Goal: Transaction & Acquisition: Purchase product/service

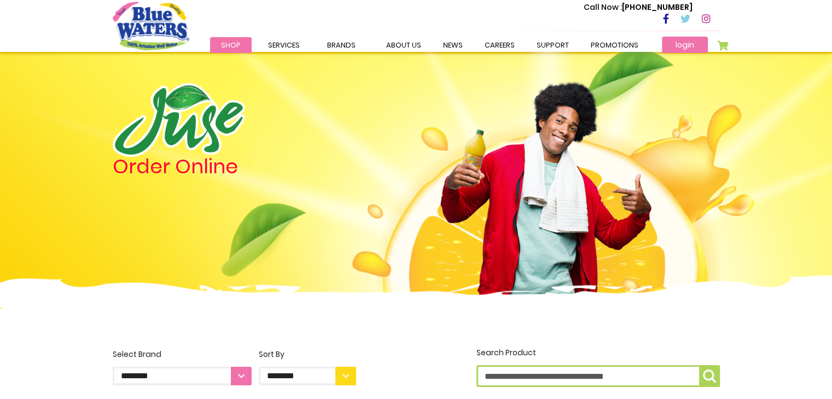
click at [679, 46] on link "login" at bounding box center [685, 45] width 46 height 16
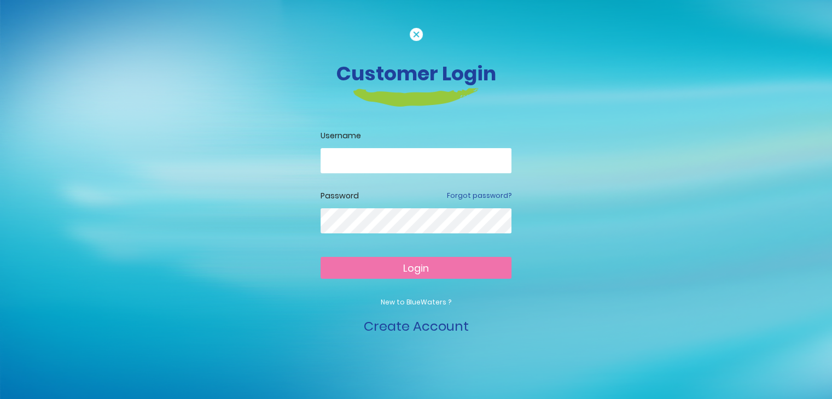
click at [370, 161] on input "email" at bounding box center [415, 160] width 191 height 25
type input "**********"
click at [424, 270] on span "Login" at bounding box center [416, 268] width 26 height 14
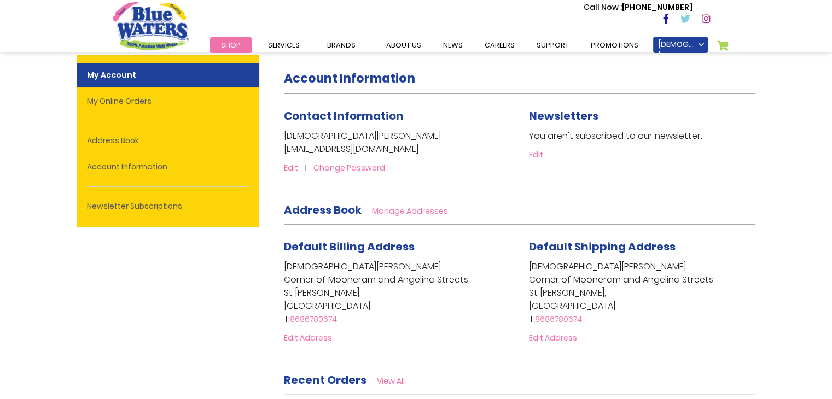
scroll to position [69, 0]
click at [225, 40] on link "Shop" at bounding box center [231, 45] width 42 height 16
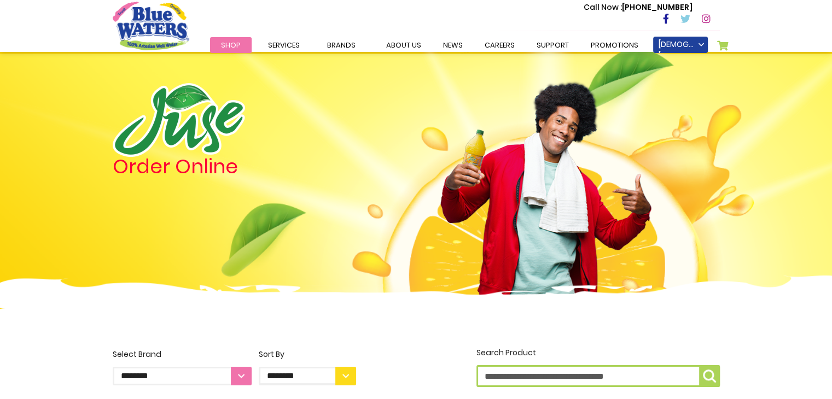
click at [238, 372] on select "**********" at bounding box center [182, 376] width 139 height 19
select select "**********"
click at [113, 367] on select "**********" at bounding box center [182, 376] width 139 height 19
click at [151, 204] on div "Order Online" at bounding box center [234, 190] width 260 height 214
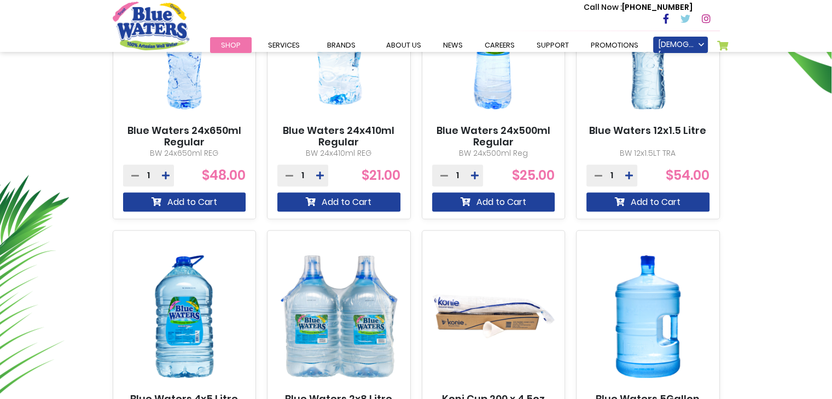
scroll to position [499, 0]
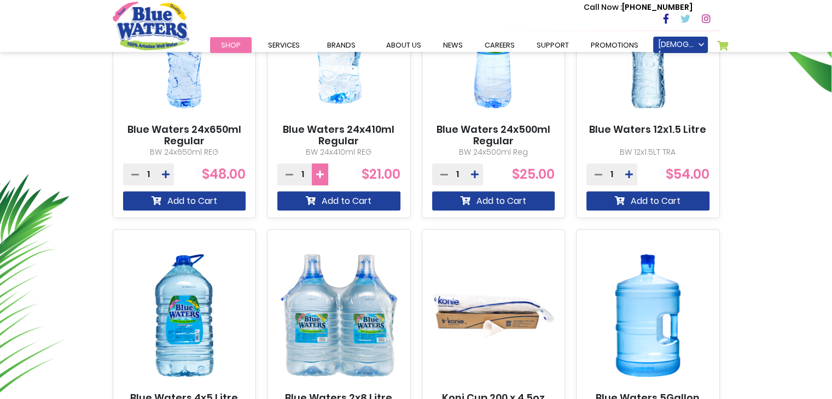
click at [317, 171] on icon at bounding box center [320, 174] width 8 height 9
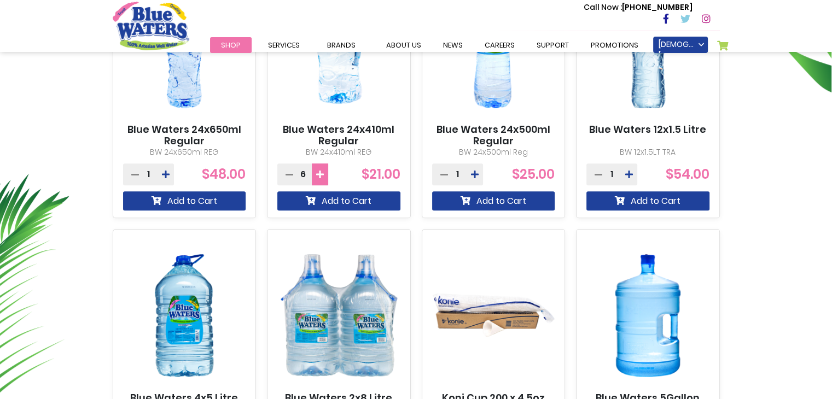
click at [317, 171] on icon at bounding box center [320, 174] width 8 height 9
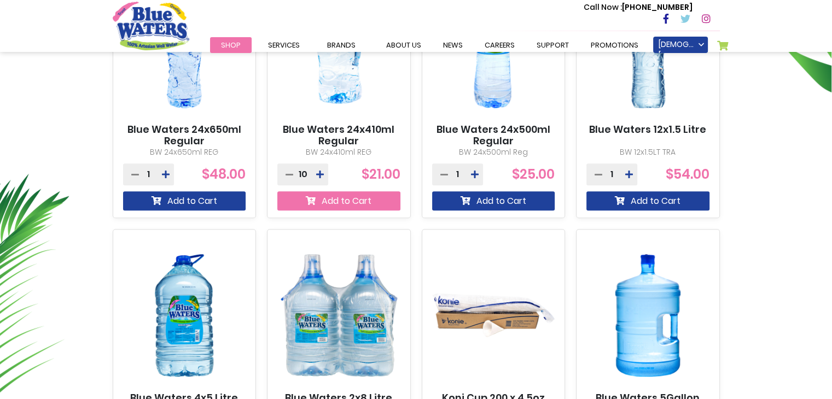
click at [336, 200] on button "Add to Cart" at bounding box center [338, 200] width 123 height 19
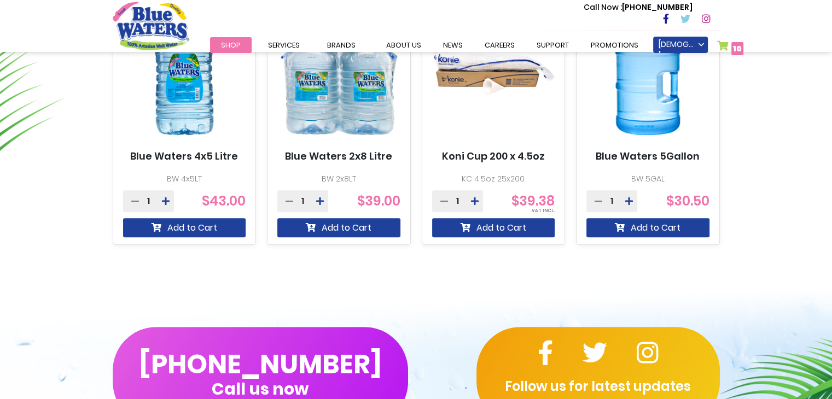
scroll to position [781, 0]
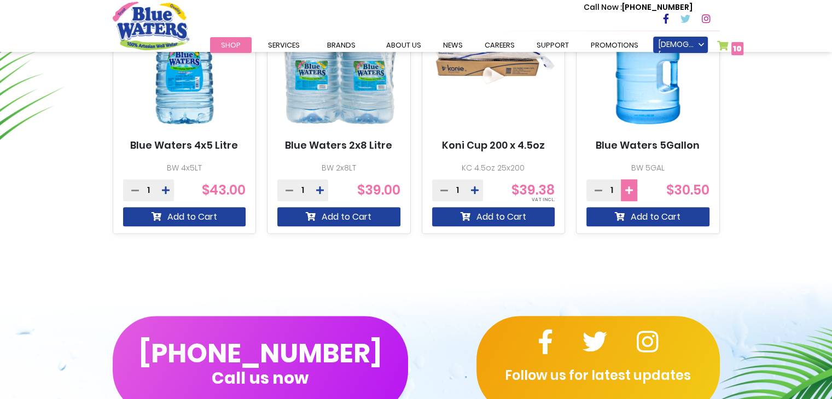
click at [628, 186] on icon at bounding box center [629, 190] width 8 height 9
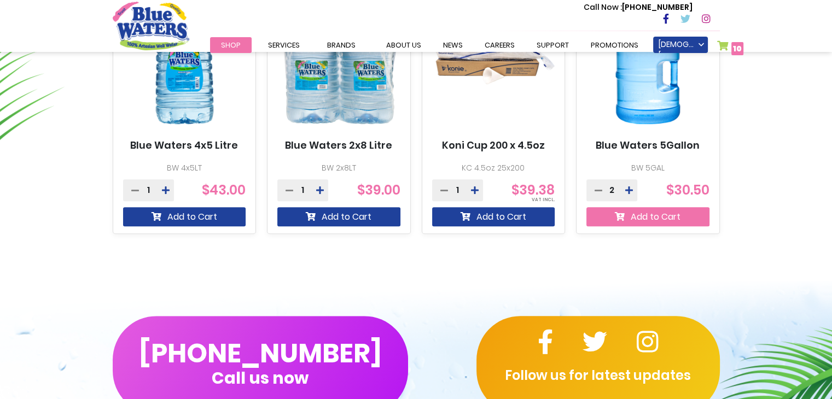
click at [640, 218] on button "Add to Cart" at bounding box center [647, 216] width 123 height 19
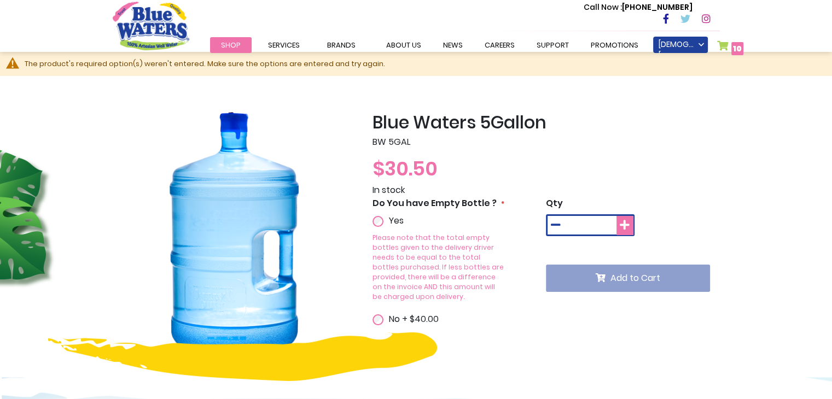
click at [623, 224] on icon at bounding box center [624, 225] width 10 height 11
type input "*"
click at [622, 280] on div "Add to Cart" at bounding box center [633, 269] width 174 height 45
click at [736, 46] on span "10" at bounding box center [737, 48] width 9 height 11
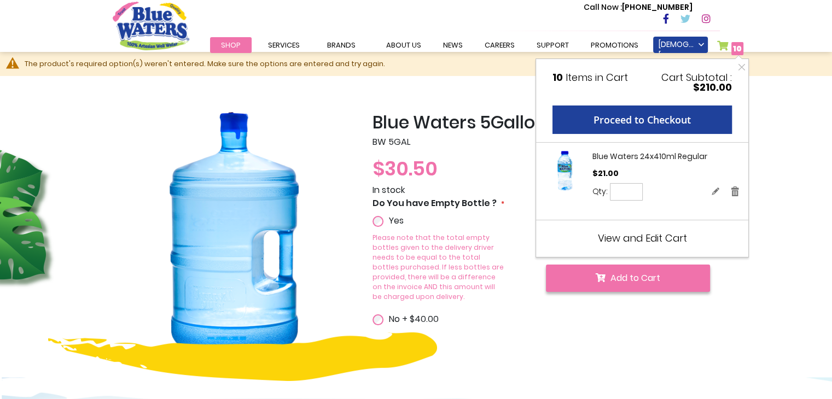
click at [641, 272] on span "Add to Cart" at bounding box center [635, 278] width 50 height 13
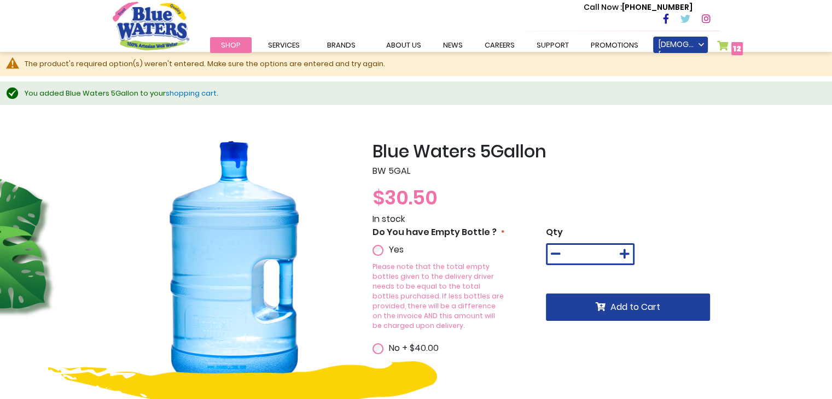
click at [736, 42] on link "My Cart 12 12 items" at bounding box center [730, 48] width 26 height 16
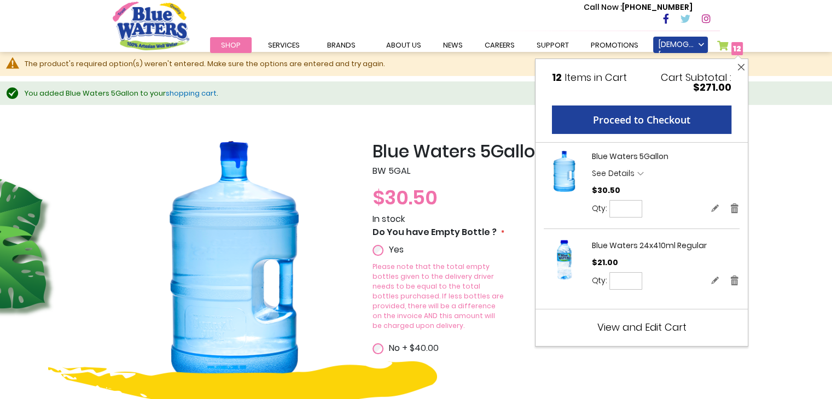
click at [736, 60] on button "Close" at bounding box center [741, 67] width 14 height 16
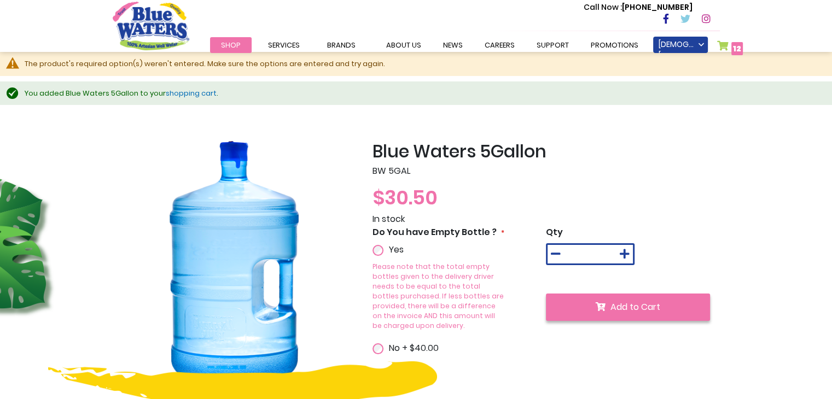
click at [621, 306] on span "Add to Cart" at bounding box center [635, 307] width 50 height 13
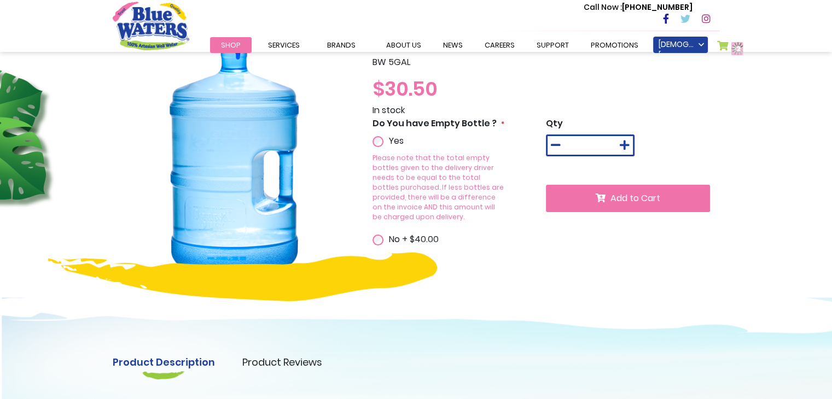
scroll to position [109, 0]
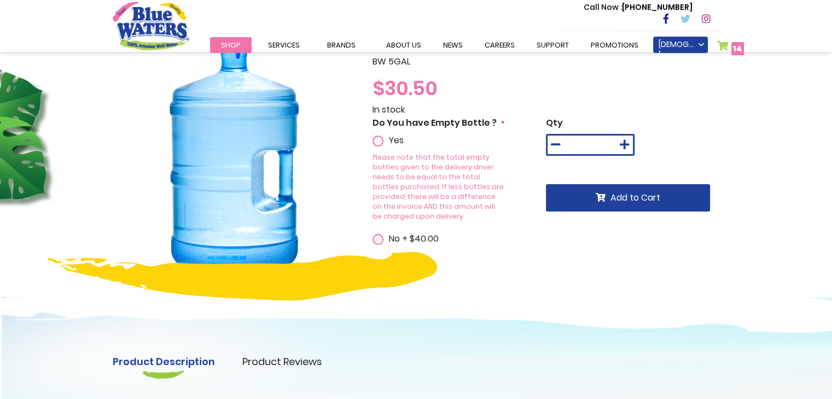
click at [519, 175] on div "Do You have Empty Bottle ? Yes Please note that the total empty bottles given t…" at bounding box center [459, 180] width 174 height 129
click at [736, 48] on span "14" at bounding box center [737, 48] width 9 height 11
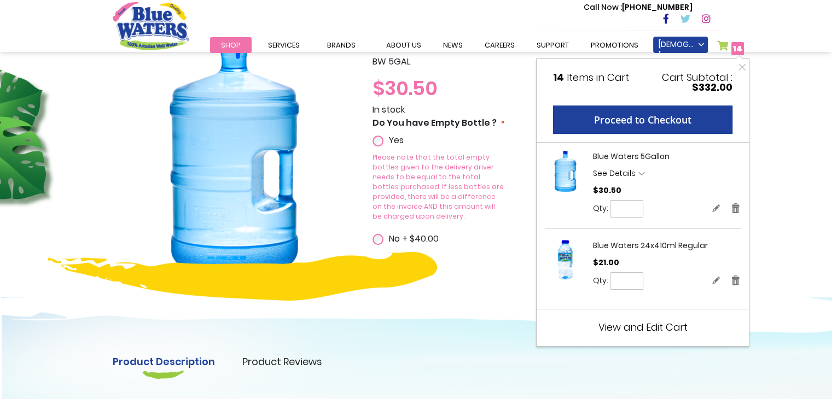
click at [625, 326] on span "View and Edit Cart" at bounding box center [642, 327] width 89 height 14
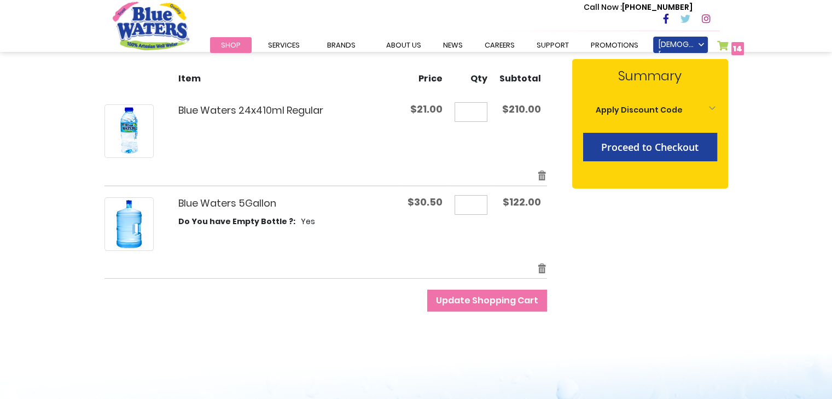
scroll to position [157, 0]
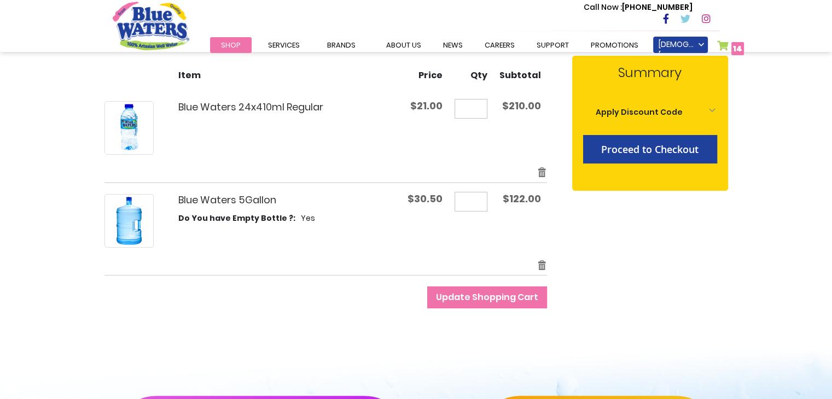
click at [475, 200] on input "*" at bounding box center [470, 202] width 33 height 20
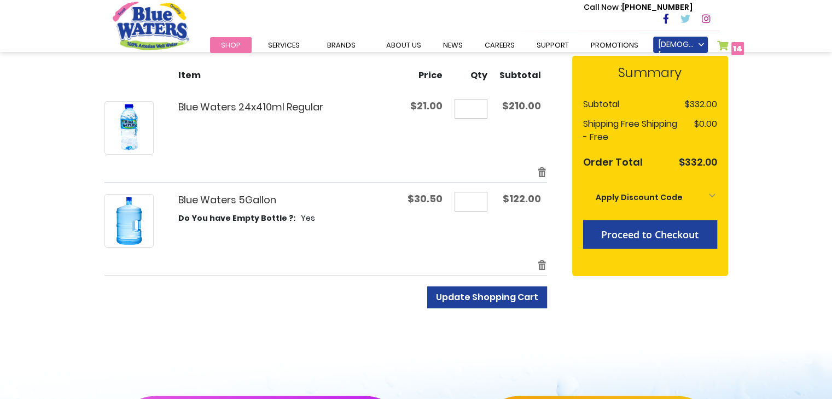
type input "*"
click at [484, 294] on span "Update Shopping Cart" at bounding box center [487, 297] width 102 height 13
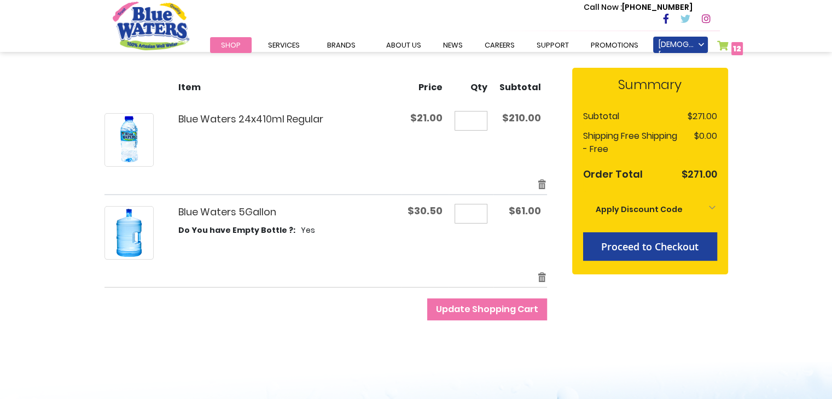
scroll to position [147, 0]
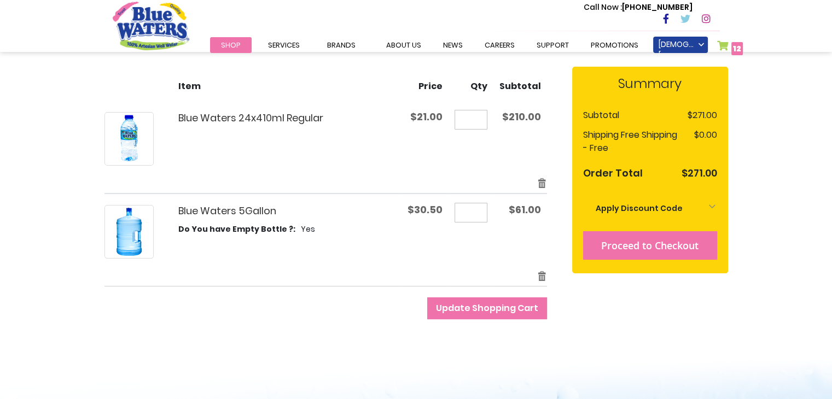
click at [657, 241] on span "Proceed to Checkout" at bounding box center [649, 245] width 97 height 13
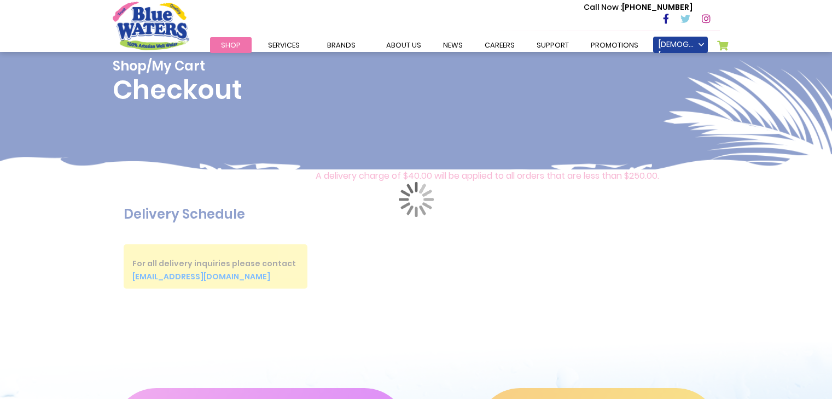
scroll to position [131, 0]
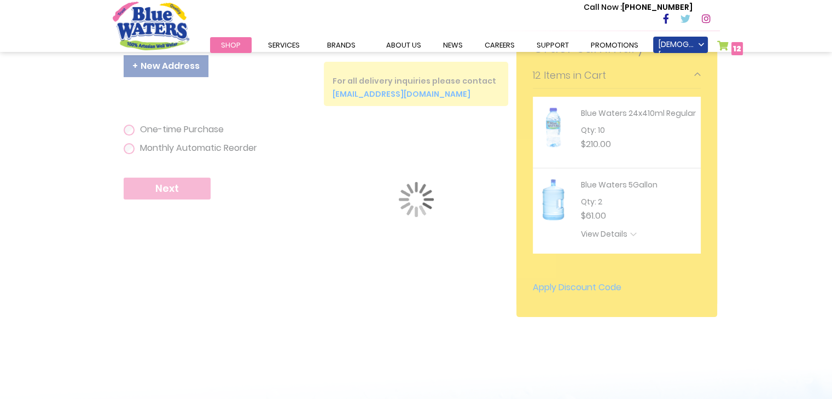
scroll to position [255, 0]
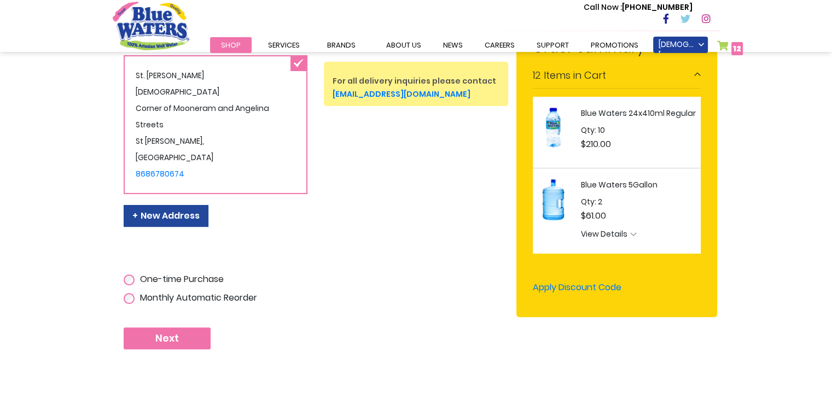
click at [178, 327] on button "Next" at bounding box center [167, 338] width 87 height 22
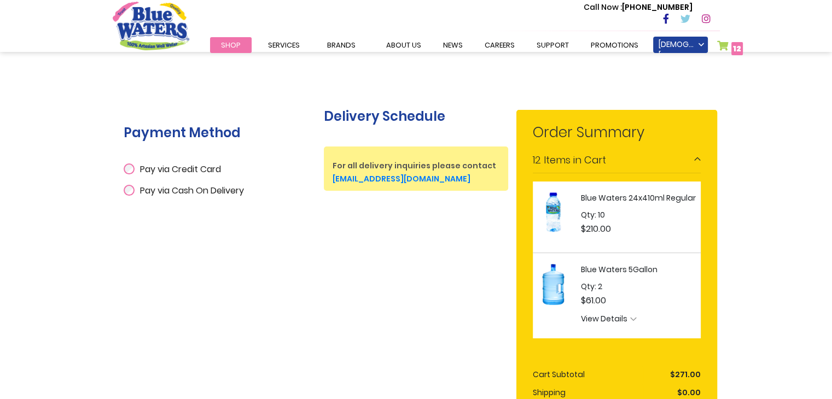
scroll to position [166, 0]
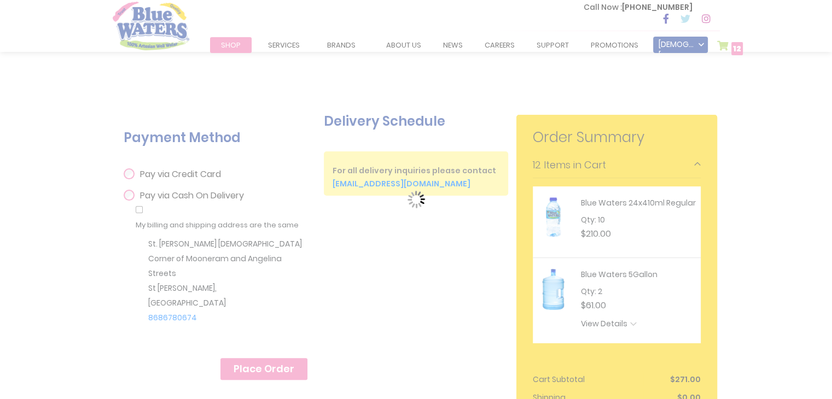
click at [261, 368] on div "Please wait..." at bounding box center [416, 199] width 832 height 399
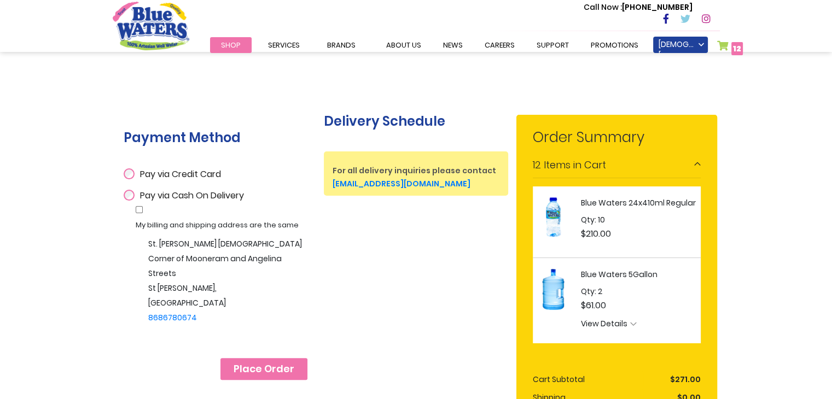
click at [261, 368] on span "Place Order" at bounding box center [263, 369] width 61 height 12
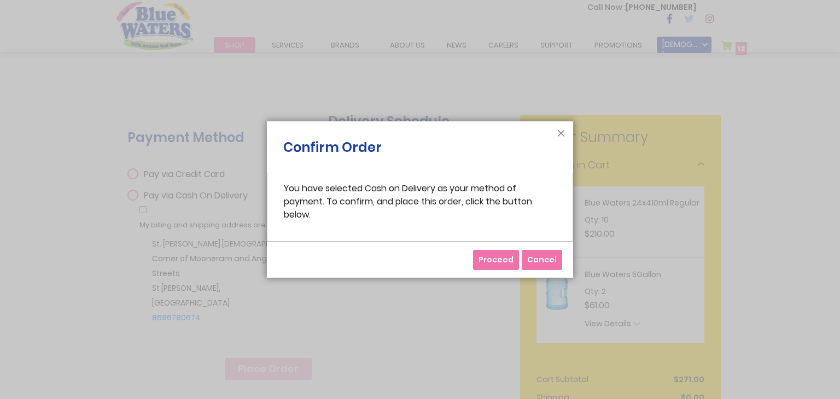
click at [496, 259] on span "Proceed" at bounding box center [495, 259] width 35 height 11
